Goal: Information Seeking & Learning: Learn about a topic

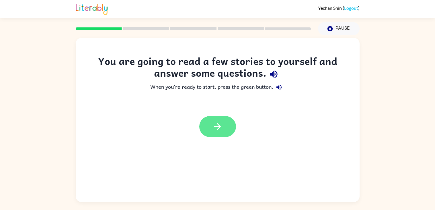
click at [224, 135] on button "button" at bounding box center [218, 126] width 37 height 21
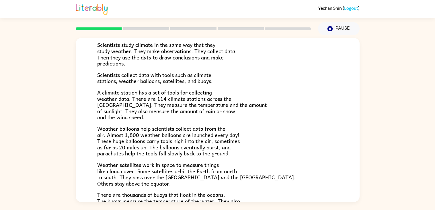
scroll to position [79, 0]
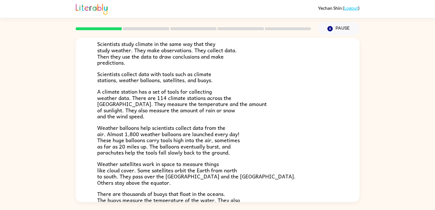
click at [232, 103] on span "A climate station has a set of tools for collecting weather data. There are 114…" at bounding box center [182, 103] width 170 height 33
click at [232, 102] on span "A climate station has a set of tools for collecting weather data. There are 114…" at bounding box center [182, 103] width 170 height 33
click at [235, 102] on span "A climate station has a set of tools for collecting weather data. There are 114…" at bounding box center [182, 103] width 170 height 33
click at [402, 88] on div "Climate Climate is the average of the weather conditions over all four seasons.…" at bounding box center [217, 118] width 435 height 166
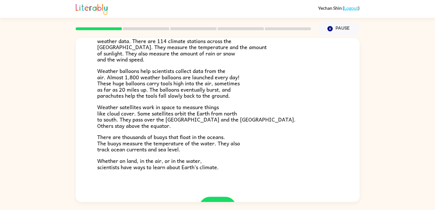
scroll to position [160, 0]
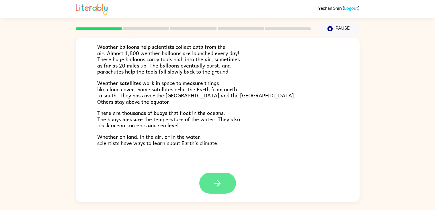
click at [215, 180] on icon "button" at bounding box center [218, 183] width 10 height 10
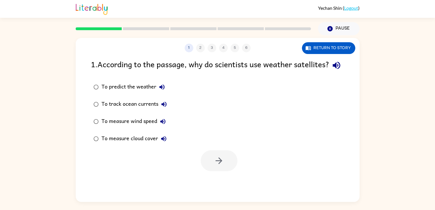
scroll to position [0, 0]
click at [324, 51] on button "Return to story" at bounding box center [328, 48] width 53 height 12
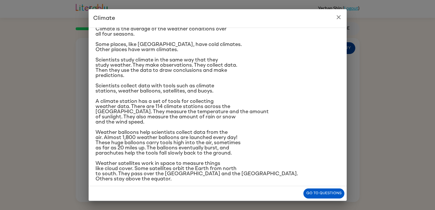
scroll to position [20, 0]
click at [316, 191] on button "Go to questions" at bounding box center [324, 193] width 41 height 10
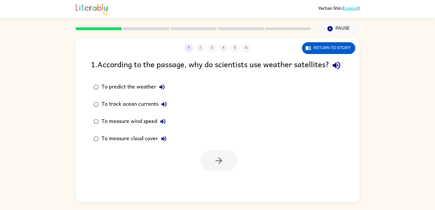
click at [109, 127] on div "To measure wind speed" at bounding box center [135, 121] width 67 height 11
click at [228, 167] on button "button" at bounding box center [219, 160] width 37 height 21
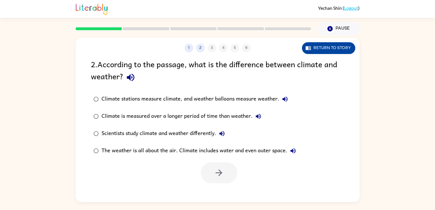
click at [344, 51] on button "Return to story" at bounding box center [328, 48] width 53 height 12
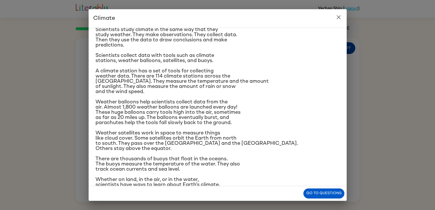
scroll to position [51, 0]
click at [324, 190] on button "Go to questions" at bounding box center [324, 193] width 41 height 10
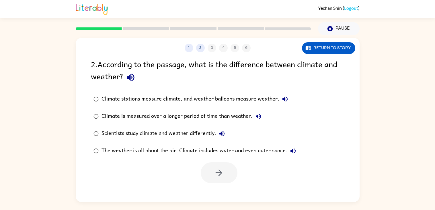
click at [286, 97] on icon "button" at bounding box center [285, 98] width 5 height 5
click at [269, 92] on label "Climate stations measure climate, and weather balloons measure weather." at bounding box center [195, 98] width 214 height 17
click at [209, 158] on label "The weather is all about the air. Climate includes water and even outer space." at bounding box center [195, 150] width 214 height 17
click at [225, 170] on button "button" at bounding box center [219, 172] width 37 height 21
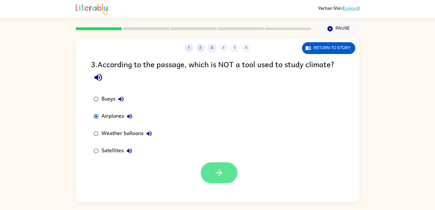
click at [219, 180] on button "button" at bounding box center [219, 172] width 37 height 21
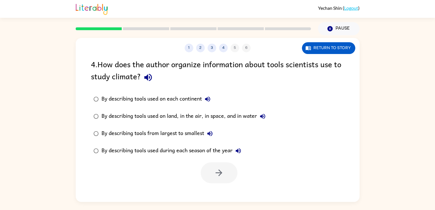
click at [230, 112] on div "By describing tools used on land, in the air, in space, and in water" at bounding box center [185, 116] width 167 height 11
click at [220, 177] on icon "button" at bounding box center [219, 173] width 10 height 10
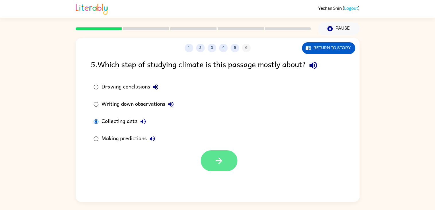
click at [221, 161] on icon "button" at bounding box center [219, 160] width 7 height 7
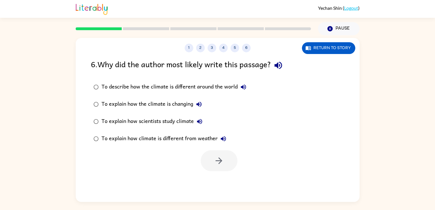
click at [224, 138] on icon "button" at bounding box center [223, 138] width 7 height 7
click at [184, 117] on div "To explain how scientists study climate" at bounding box center [154, 121] width 104 height 11
click at [218, 164] on icon "button" at bounding box center [219, 161] width 10 height 10
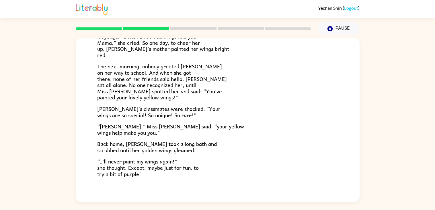
scroll to position [144, 0]
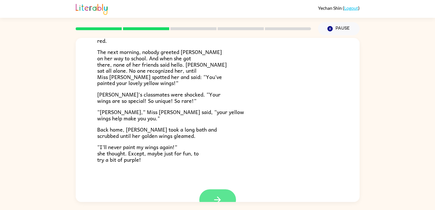
click at [224, 197] on button "button" at bounding box center [218, 199] width 37 height 21
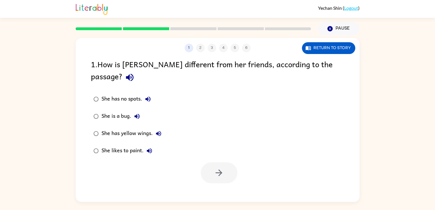
scroll to position [0, 0]
click at [232, 162] on button "button" at bounding box center [219, 172] width 37 height 21
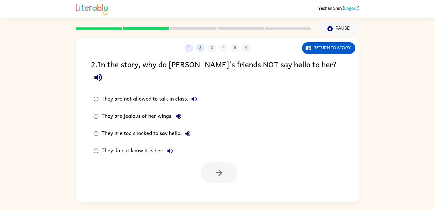
click at [105, 93] on div "They are not allowed to talk in class." at bounding box center [151, 98] width 98 height 11
click at [226, 162] on button "button" at bounding box center [219, 172] width 37 height 21
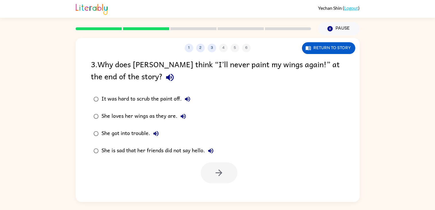
click at [115, 114] on div "She loves her wings as they are." at bounding box center [146, 116] width 88 height 11
click at [216, 168] on icon "button" at bounding box center [219, 173] width 10 height 10
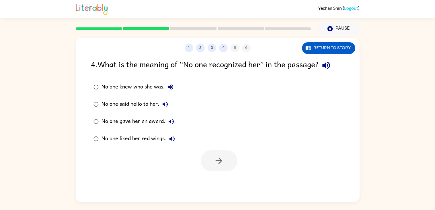
click at [144, 119] on div "No one gave her an award." at bounding box center [139, 121] width 75 height 11
click at [224, 160] on button "button" at bounding box center [219, 160] width 37 height 21
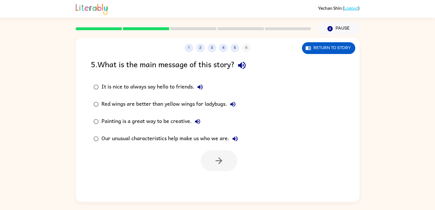
click at [228, 147] on label "Our unusual characteristics help make us who we are." at bounding box center [166, 138] width 156 height 17
click at [220, 151] on button "button" at bounding box center [219, 160] width 37 height 21
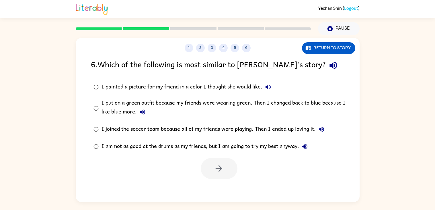
click at [119, 100] on div "I put on a green outfit because my friends were wearing green. Then I changed b…" at bounding box center [227, 107] width 251 height 19
click at [224, 168] on button "button" at bounding box center [219, 168] width 37 height 21
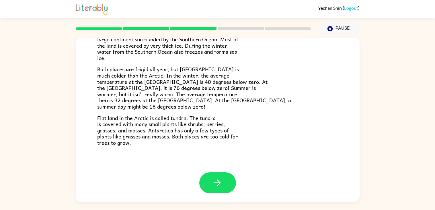
scroll to position [120, 0]
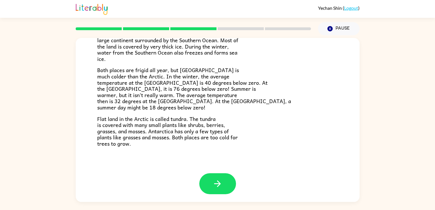
click at [234, 174] on div at bounding box center [218, 183] width 37 height 21
click at [233, 178] on button "button" at bounding box center [218, 183] width 37 height 21
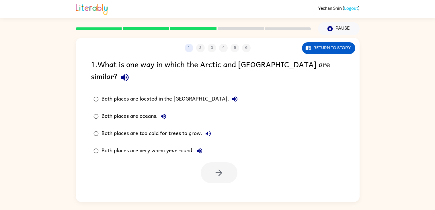
scroll to position [0, 0]
click at [119, 111] on div "Both places are oceans." at bounding box center [136, 116] width 68 height 11
click at [233, 162] on button "button" at bounding box center [219, 172] width 37 height 21
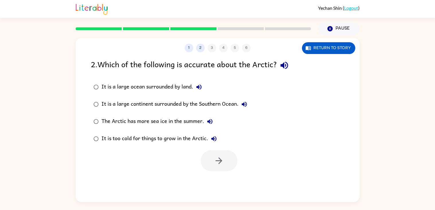
click at [113, 106] on div "It is a large continent surrounded by the Southern Ocean." at bounding box center [176, 103] width 149 height 11
click at [224, 162] on button "button" at bounding box center [219, 160] width 37 height 21
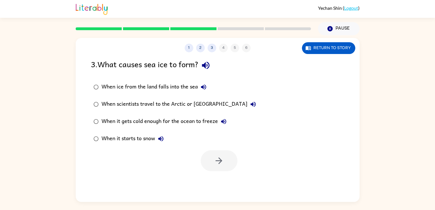
click at [110, 116] on div "When it gets cold enough for the ocean to freeze" at bounding box center [166, 121] width 128 height 11
click at [227, 160] on button "button" at bounding box center [219, 160] width 37 height 21
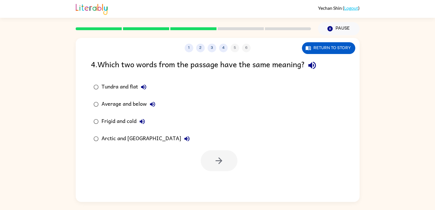
click at [89, 105] on label "Average and below" at bounding box center [142, 104] width 108 height 17
click at [113, 137] on div "Arctic and [GEOGRAPHIC_DATA]" at bounding box center [147, 138] width 91 height 11
click at [224, 162] on button "button" at bounding box center [219, 160] width 37 height 21
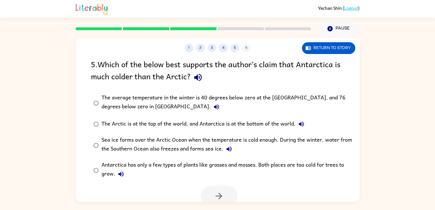
click at [332, 106] on div "The average temperature in the winter is 40 degrees below zero at the [GEOGRAPH…" at bounding box center [227, 102] width 251 height 19
click at [344, 142] on div "Sea ice forms over the Arctic Ocean when the temperature is cold enough. During…" at bounding box center [227, 144] width 251 height 19
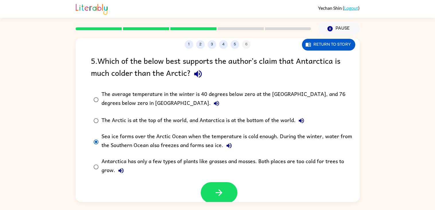
click at [339, 134] on div "Sea ice forms over the Arctic Ocean when the temperature is cold enough. During…" at bounding box center [227, 141] width 251 height 19
click at [339, 142] on div "Sea ice forms over the Arctic Ocean when the temperature is cold enough. During…" at bounding box center [227, 141] width 251 height 19
click at [342, 137] on div "Sea ice forms over the Arctic Ocean when the temperature is cold enough. During…" at bounding box center [227, 141] width 251 height 19
click at [332, 142] on div "Sea ice forms over the Arctic Ocean when the temperature is cold enough. During…" at bounding box center [227, 141] width 251 height 19
click at [215, 198] on button "button" at bounding box center [219, 192] width 37 height 21
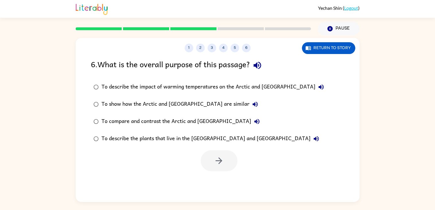
scroll to position [0, 0]
click at [105, 125] on div "To compare and contrast the Arctic and [GEOGRAPHIC_DATA]" at bounding box center [182, 121] width 161 height 11
click at [218, 158] on icon "button" at bounding box center [219, 161] width 10 height 10
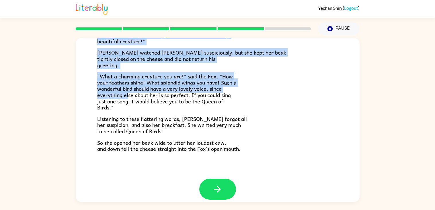
scroll to position [113, 0]
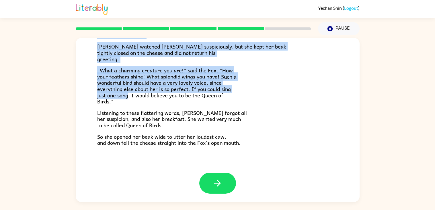
drag, startPoint x: 98, startPoint y: 61, endPoint x: 128, endPoint y: 94, distance: 44.9
click at [128, 94] on div "One bright morning as [PERSON_NAME] was following his sharp nose through the wo…" at bounding box center [217, 51] width 241 height 187
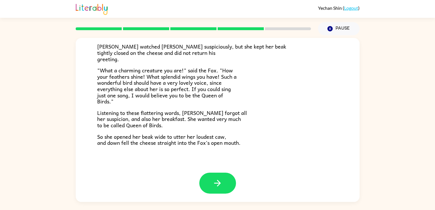
click at [130, 98] on span ""What a charming creature you are!" said the Fox. "How your feathers shine! Wha…" at bounding box center [167, 85] width 140 height 39
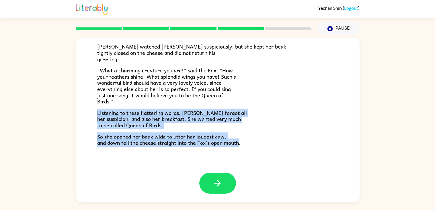
drag, startPoint x: 239, startPoint y: 144, endPoint x: 188, endPoint y: 101, distance: 66.6
click at [188, 101] on div "One bright morning as [PERSON_NAME] was following his sharp nose through the wo…" at bounding box center [217, 51] width 241 height 187
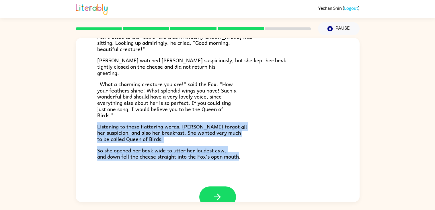
click at [188, 101] on p ""What a charming creature you are!" said the Fox. "How your feathers shine! Wha…" at bounding box center [217, 99] width 241 height 37
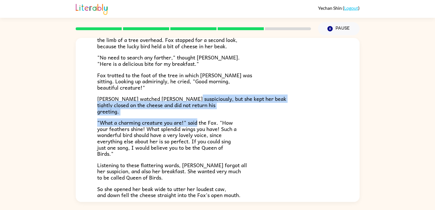
click at [187, 102] on div "One bright morning as [PERSON_NAME] was following his sharp nose through the wo…" at bounding box center [217, 104] width 241 height 187
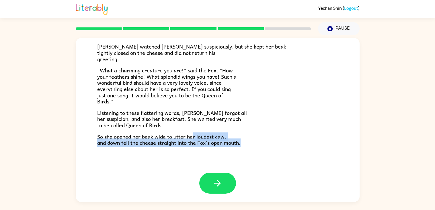
drag, startPoint x: 243, startPoint y: 143, endPoint x: 193, endPoint y: 140, distance: 50.3
click at [193, 140] on p "So she opened her beak wide to utter her loudest caw, and down fell the cheese …" at bounding box center [217, 139] width 241 height 12
click at [193, 140] on span "So she opened her beak wide to utter her loudest caw, and down fell the cheese …" at bounding box center [169, 139] width 144 height 15
drag, startPoint x: 241, startPoint y: 144, endPoint x: 179, endPoint y: 131, distance: 64.2
click at [179, 131] on div "One bright morning as [PERSON_NAME] was following his sharp nose through the wo…" at bounding box center [217, 51] width 241 height 187
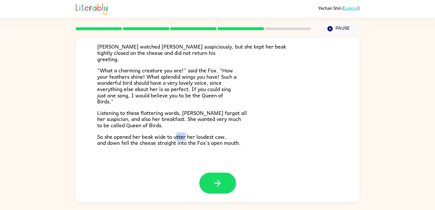
drag, startPoint x: 177, startPoint y: 135, endPoint x: 187, endPoint y: 135, distance: 10.6
click at [187, 135] on span "So she opened her beak wide to utter her loudest caw, and down fell the cheese …" at bounding box center [169, 139] width 144 height 15
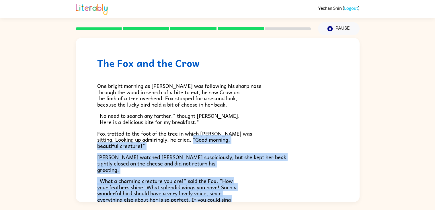
scroll to position [0, 0]
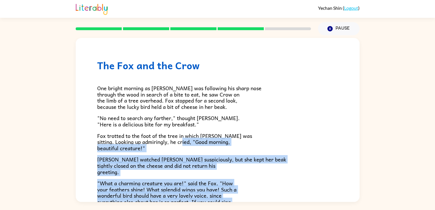
drag, startPoint x: 241, startPoint y: 143, endPoint x: 204, endPoint y: 139, distance: 37.2
click at [204, 139] on div "One bright morning as [PERSON_NAME] was following his sharp nose through the wo…" at bounding box center [217, 164] width 241 height 187
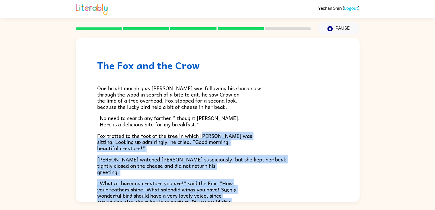
click at [195, 131] on span "Fox trotted to the foot of the tree in which [PERSON_NAME] was sitting. Looking…" at bounding box center [174, 141] width 155 height 21
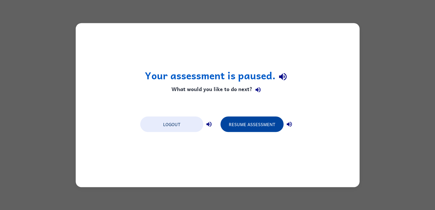
click at [261, 123] on button "Resume Assessment" at bounding box center [252, 124] width 63 height 16
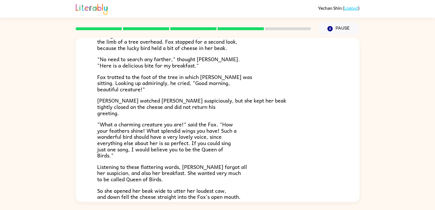
scroll to position [113, 0]
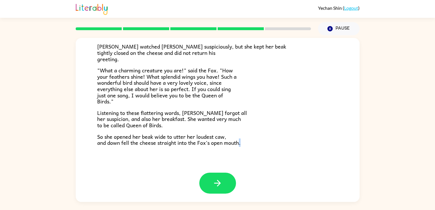
click at [240, 143] on span "So she opened her beak wide to utter her loudest caw, and down fell the cheese …" at bounding box center [169, 139] width 144 height 15
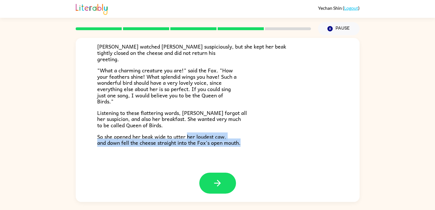
drag, startPoint x: 240, startPoint y: 143, endPoint x: 186, endPoint y: 132, distance: 55.3
click at [186, 132] on span "So she opened her beak wide to utter her loudest caw, and down fell the cheese …" at bounding box center [169, 139] width 144 height 15
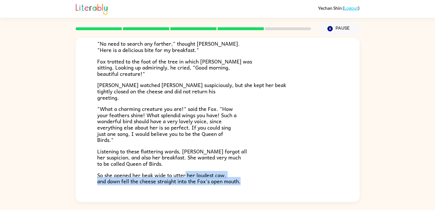
scroll to position [72, 0]
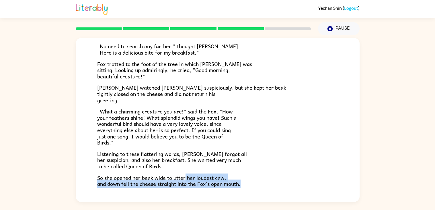
click at [317, 139] on p ""What a charming creature you are!" said the Fox. "How your feathers shine! Wha…" at bounding box center [217, 126] width 241 height 37
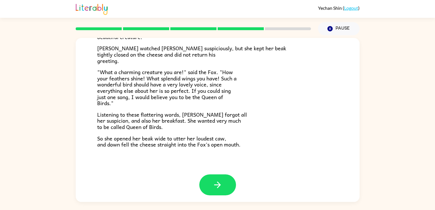
scroll to position [113, 0]
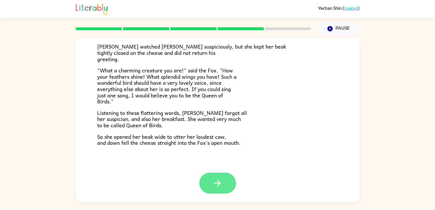
click at [203, 183] on button "button" at bounding box center [218, 183] width 37 height 21
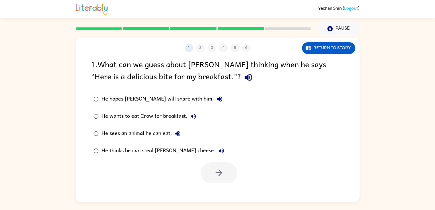
click at [94, 107] on label "He hopes [PERSON_NAME] will share with him." at bounding box center [159, 98] width 142 height 17
click at [222, 167] on button "button" at bounding box center [219, 172] width 37 height 21
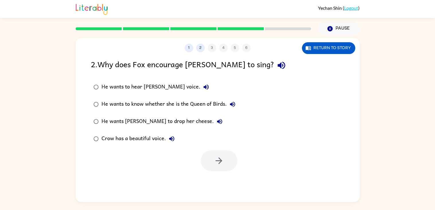
click at [142, 86] on div "He wants to hear [PERSON_NAME] voice." at bounding box center [157, 86] width 111 height 11
click at [199, 107] on div "He wants to know whether she is the Queen of Birds." at bounding box center [170, 103] width 137 height 11
click at [226, 162] on button "button" at bounding box center [219, 160] width 37 height 21
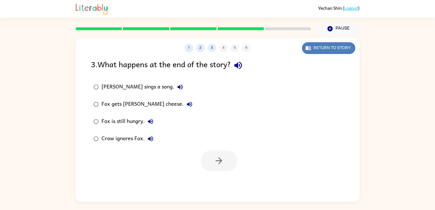
click at [325, 46] on button "Return to story" at bounding box center [328, 48] width 53 height 12
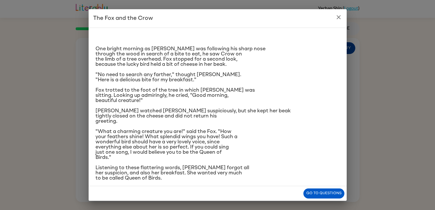
scroll to position [18, 0]
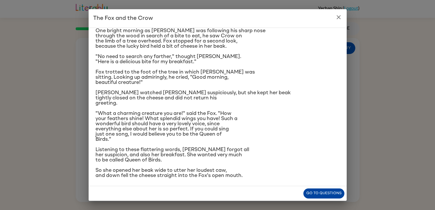
click at [328, 191] on button "Go to questions" at bounding box center [324, 193] width 41 height 10
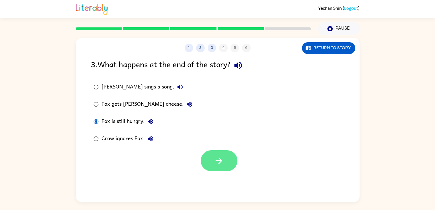
click at [227, 152] on button "button" at bounding box center [219, 160] width 37 height 21
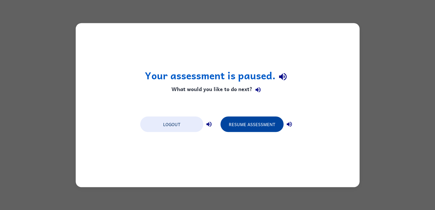
click at [249, 121] on button "Resume Assessment" at bounding box center [252, 124] width 63 height 16
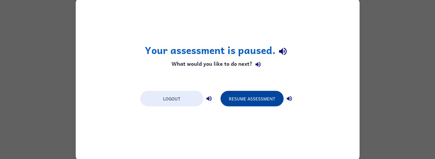
click at [265, 97] on button "Resume Assessment" at bounding box center [252, 99] width 63 height 16
click at [247, 102] on button "Resume Assessment" at bounding box center [252, 99] width 63 height 16
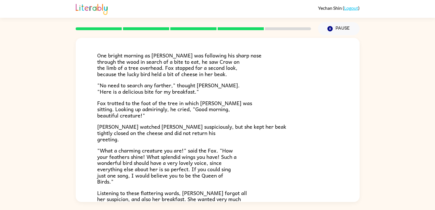
scroll to position [113, 0]
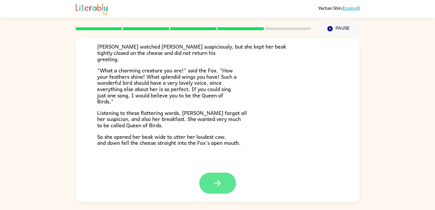
click at [217, 183] on icon "button" at bounding box center [218, 183] width 10 height 10
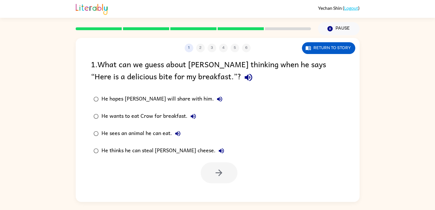
scroll to position [0, 0]
click at [179, 117] on div "He wants to eat Crow for breakfast." at bounding box center [151, 116] width 98 height 11
click at [219, 168] on icon "button" at bounding box center [219, 173] width 10 height 10
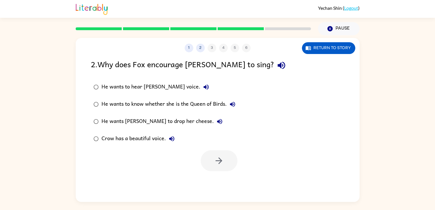
click at [214, 102] on div "He wants to know whether she is the Queen of Birds." at bounding box center [170, 103] width 137 height 11
click at [217, 166] on button "button" at bounding box center [219, 160] width 37 height 21
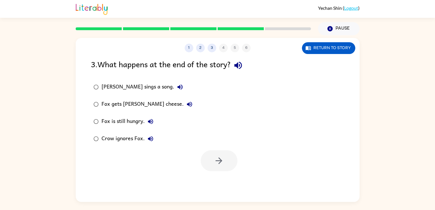
click at [133, 123] on div "Fox is still hungry." at bounding box center [129, 121] width 55 height 11
click at [234, 156] on button "button" at bounding box center [219, 160] width 37 height 21
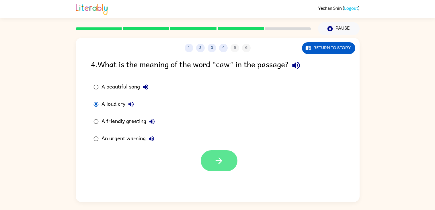
click at [220, 163] on icon "button" at bounding box center [219, 160] width 7 height 7
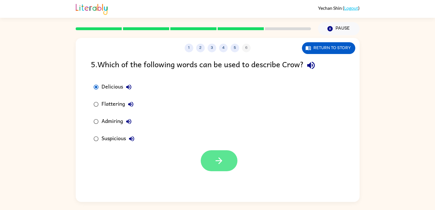
click at [228, 161] on button "button" at bounding box center [219, 160] width 37 height 21
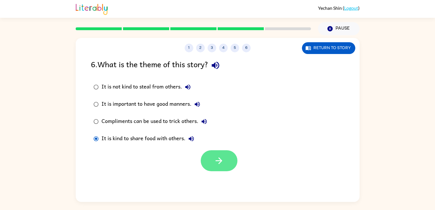
click at [224, 161] on icon "button" at bounding box center [219, 161] width 10 height 10
